Goal: Navigation & Orientation: Find specific page/section

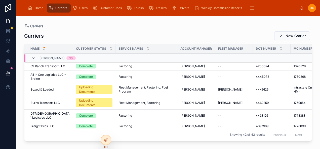
click at [113, 10] on span "Customer Docs" at bounding box center [111, 8] width 22 height 4
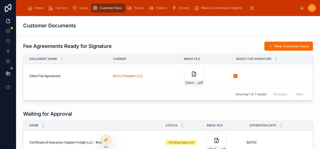
click at [185, 32] on div "Customer Documents" at bounding box center [168, 25] width 290 height 19
click at [32, 8] on icon "scrollable content" at bounding box center [30, 8] width 5 height 5
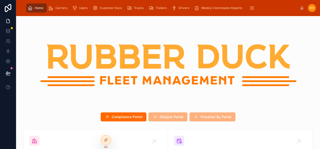
click at [166, 116] on span "Shipper Portal" at bounding box center [167, 117] width 39 height 9
click at [131, 119] on button "Compliance Portal" at bounding box center [124, 117] width 46 height 9
click at [57, 9] on span "Carriers" at bounding box center [61, 8] width 12 height 4
